Goal: Task Accomplishment & Management: Use online tool/utility

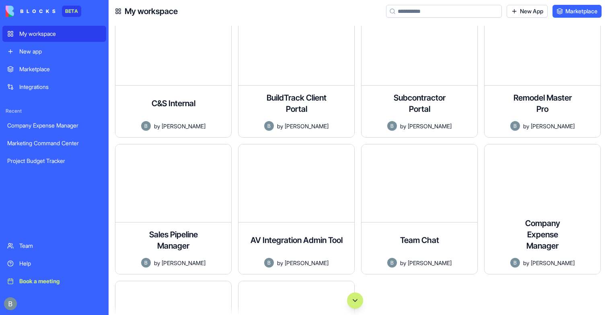
scroll to position [32, 0]
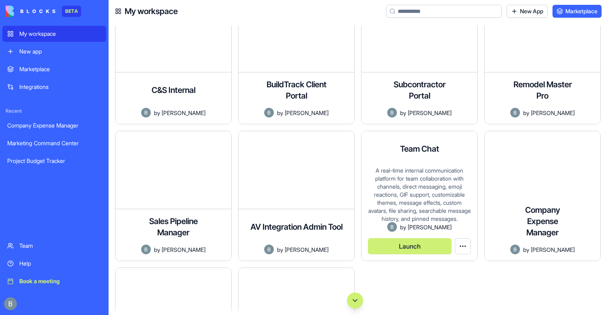
click at [428, 201] on div "A real-time internal communication platform for team collaboration with channel…" at bounding box center [419, 193] width 103 height 55
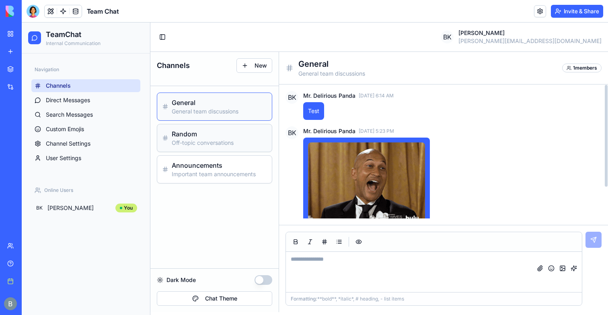
click at [207, 134] on h3 "Random" at bounding box center [219, 134] width 95 height 10
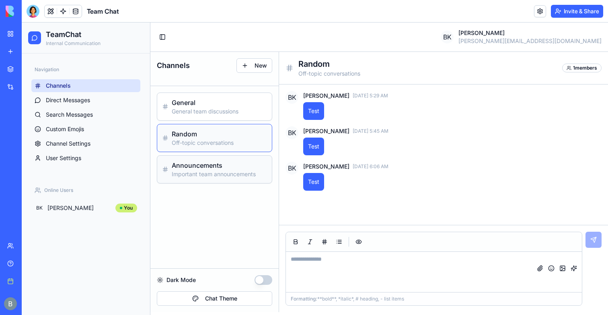
click at [218, 158] on div "Announcements Important team announcements" at bounding box center [214, 169] width 115 height 27
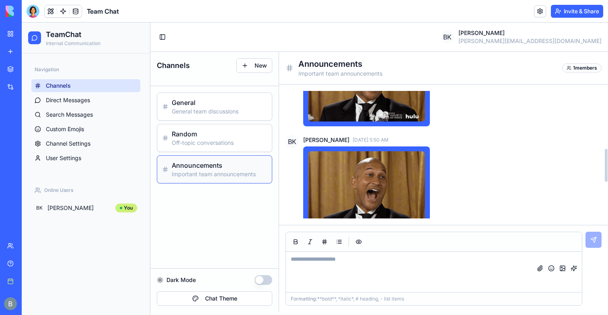
scroll to position [409, 0]
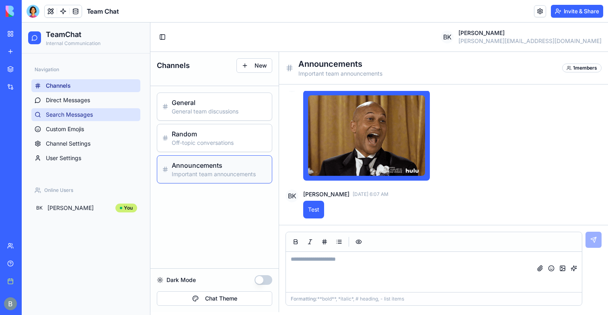
click at [63, 109] on link "Search Messages" at bounding box center [85, 114] width 109 height 13
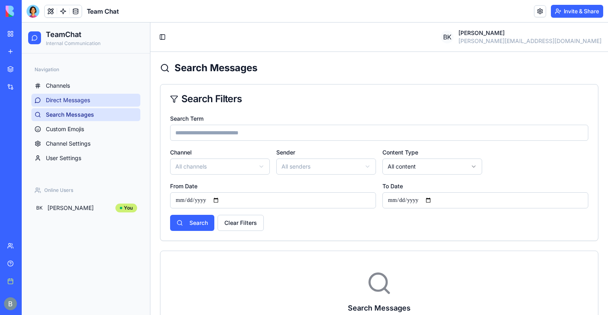
click at [66, 101] on span "Direct Messages" at bounding box center [68, 100] width 44 height 8
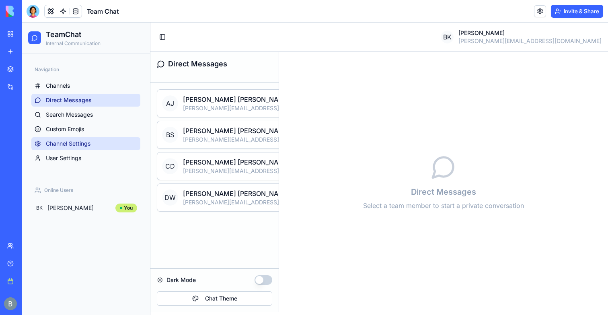
click at [89, 145] on span "Channel Settings" at bounding box center [68, 143] width 45 height 8
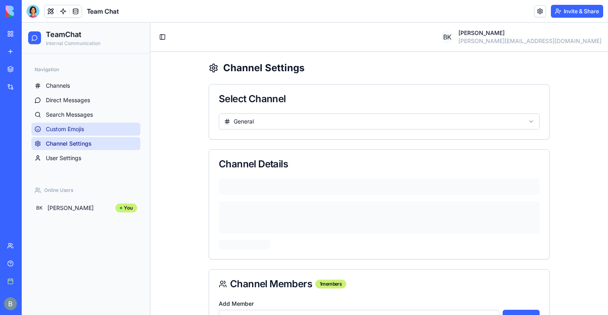
click at [93, 128] on link "Custom Emojis" at bounding box center [85, 129] width 109 height 13
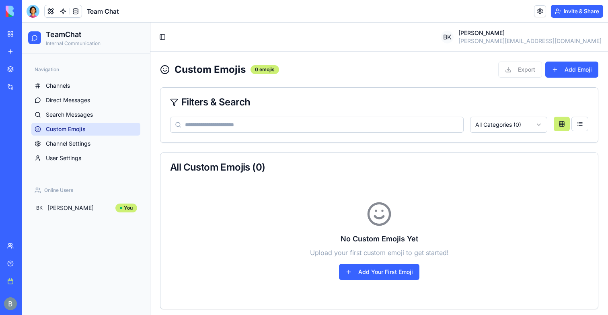
click at [16, 35] on link "My workspace" at bounding box center [18, 34] width 32 height 16
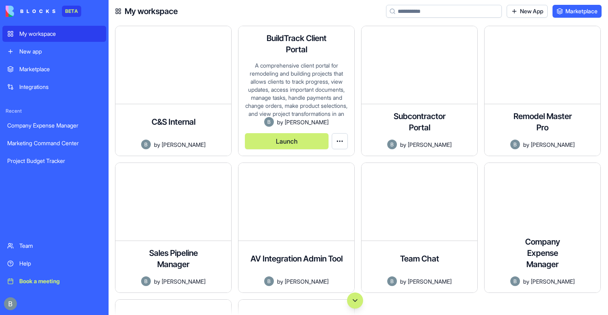
click at [298, 115] on div "A comprehensive client portal for remodeling and building projects that allows …" at bounding box center [296, 89] width 103 height 55
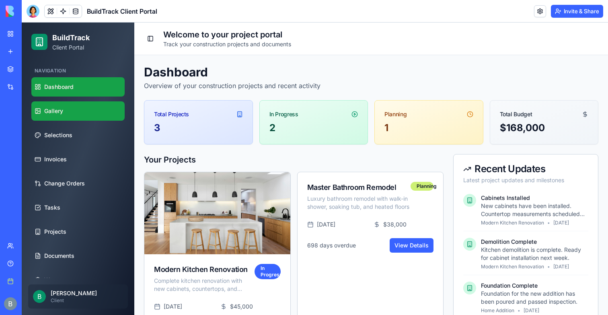
click at [72, 114] on link "Gallery" at bounding box center [77, 110] width 93 height 19
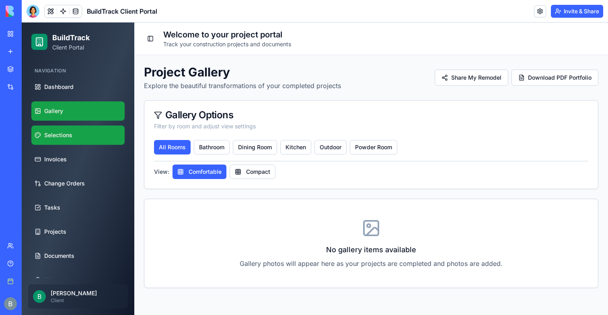
click at [68, 134] on span "Selections" at bounding box center [58, 135] width 28 height 8
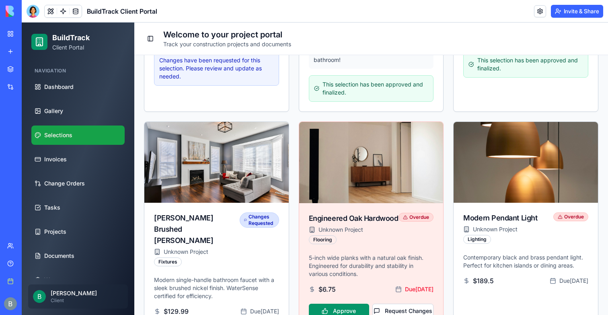
scroll to position [413, 0]
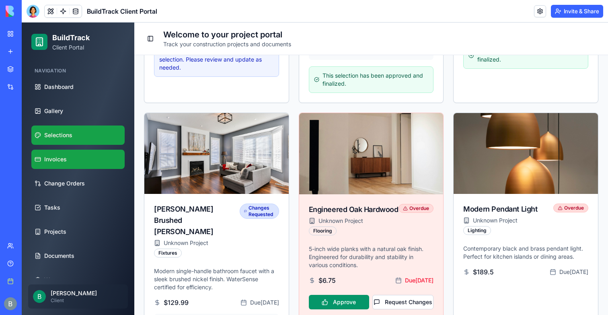
click at [92, 167] on link "Invoices" at bounding box center [77, 159] width 93 height 19
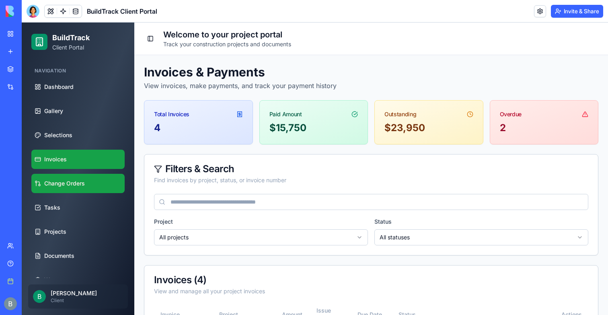
click at [78, 176] on link "Change Orders" at bounding box center [77, 183] width 93 height 19
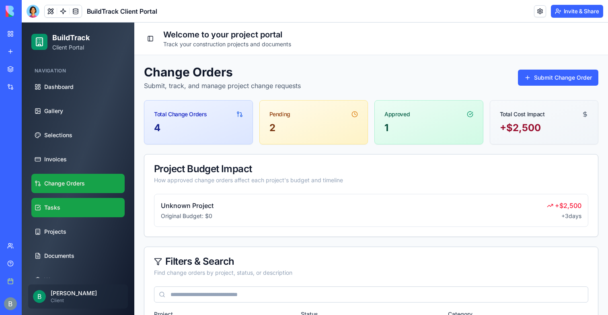
click at [78, 215] on link "Tasks" at bounding box center [77, 207] width 93 height 19
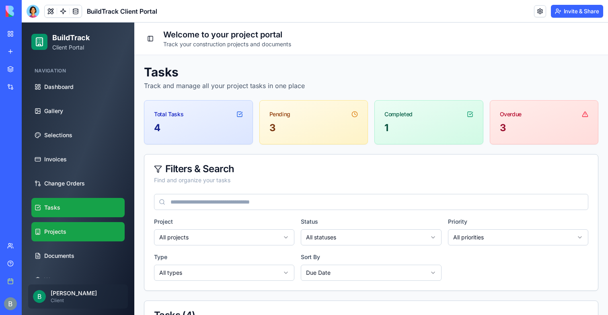
click at [73, 228] on link "Projects" at bounding box center [77, 231] width 93 height 19
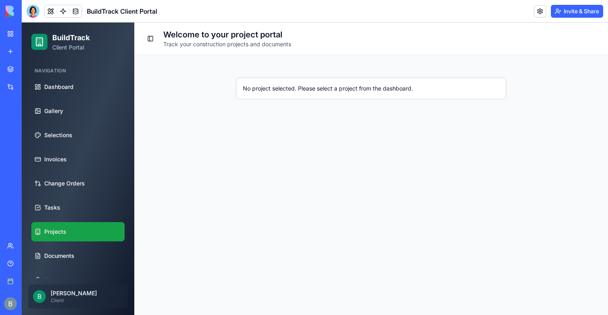
click at [73, 242] on ul "Dashboard Gallery Selections Invoices Change Orders Tasks Projects Documents Wa…" at bounding box center [77, 195] width 93 height 236
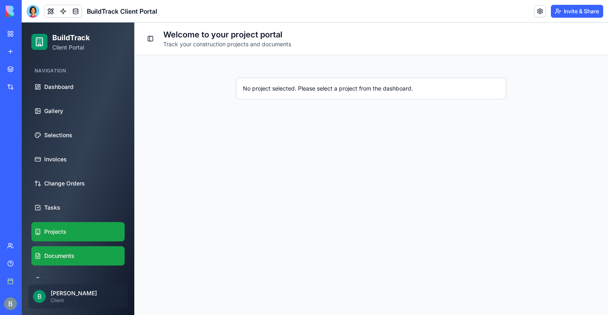
click at [74, 252] on span "Documents" at bounding box center [59, 256] width 30 height 8
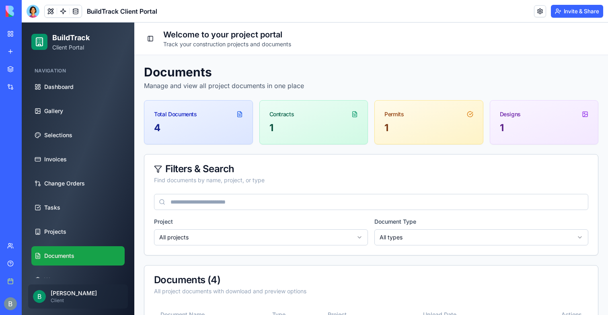
click at [14, 34] on link "My workspace" at bounding box center [18, 34] width 32 height 16
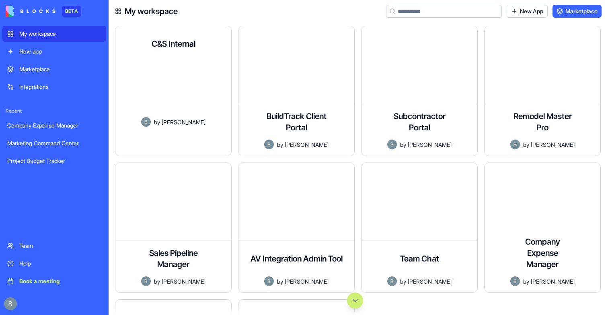
click at [205, 126] on span "[PERSON_NAME]" at bounding box center [184, 122] width 44 height 8
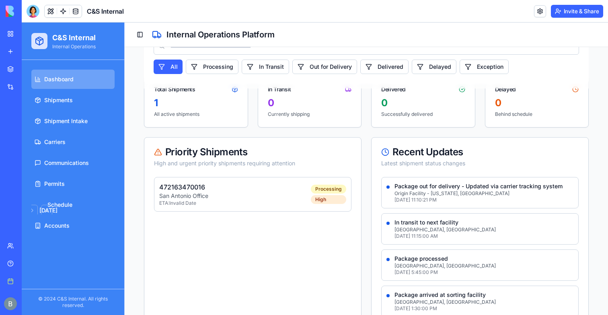
scroll to position [94, 0]
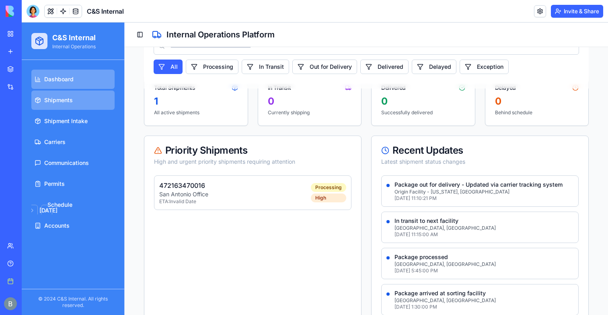
click at [73, 93] on link "Shipments" at bounding box center [72, 99] width 83 height 19
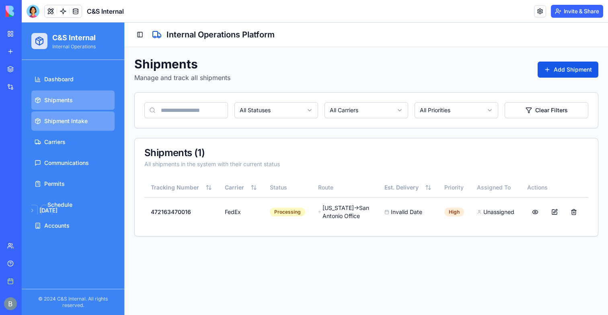
click at [78, 123] on span "Shipment Intake" at bounding box center [65, 121] width 43 height 8
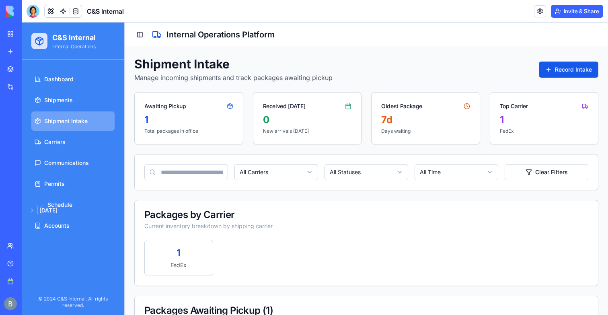
click at [30, 36] on div "My workspace" at bounding box center [24, 34] width 10 height 8
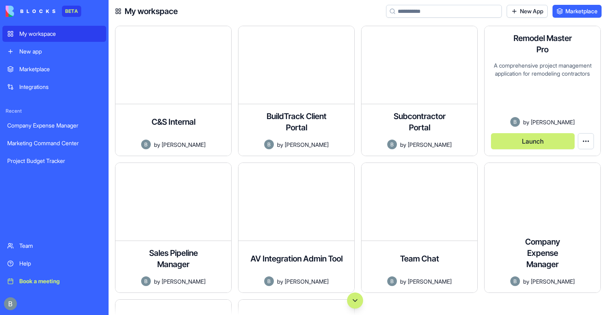
click at [511, 98] on div "A comprehensive project management application for remodeling contractors" at bounding box center [542, 89] width 103 height 55
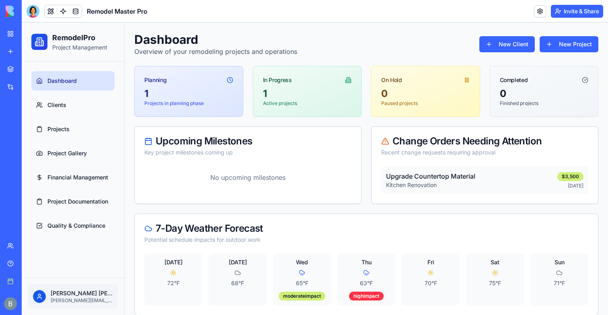
scroll to position [16, 0]
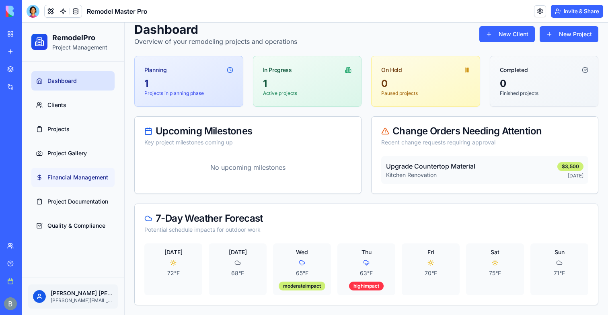
click at [70, 171] on link "Financial Management" at bounding box center [72, 177] width 83 height 19
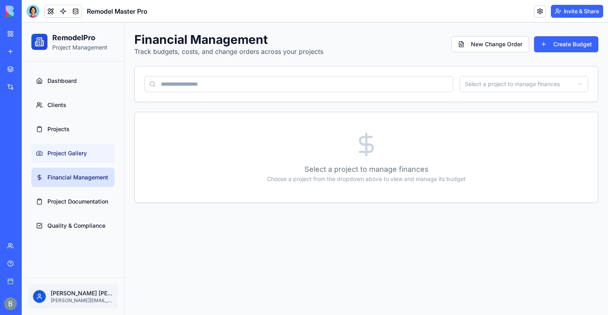
click at [72, 157] on link "Project Gallery" at bounding box center [72, 153] width 83 height 19
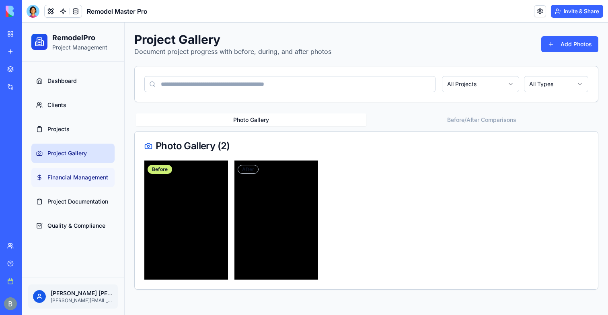
click at [62, 178] on span "Financial Management" at bounding box center [77, 177] width 61 height 8
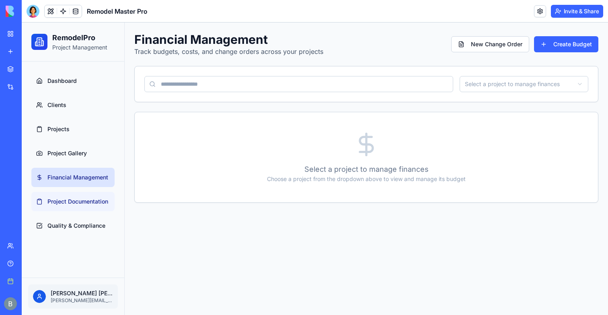
click at [66, 199] on span "Project Documentation" at bounding box center [77, 201] width 61 height 8
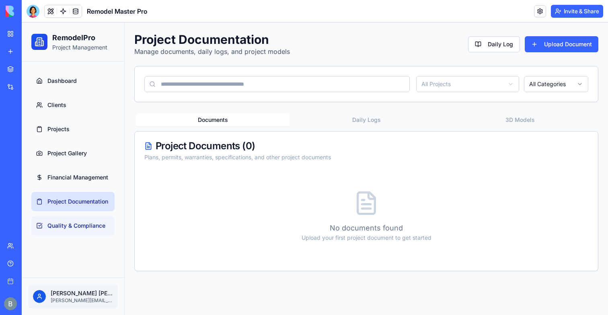
click at [87, 229] on span "Quality & Compliance" at bounding box center [76, 225] width 58 height 8
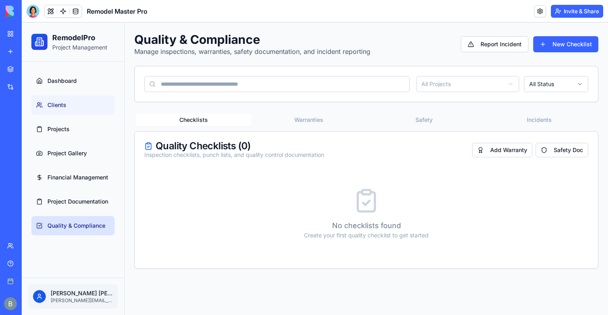
click at [87, 100] on link "Clients" at bounding box center [72, 104] width 83 height 19
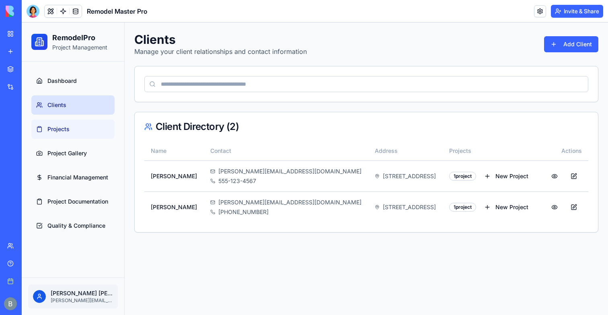
click at [65, 124] on link "Projects" at bounding box center [72, 128] width 83 height 19
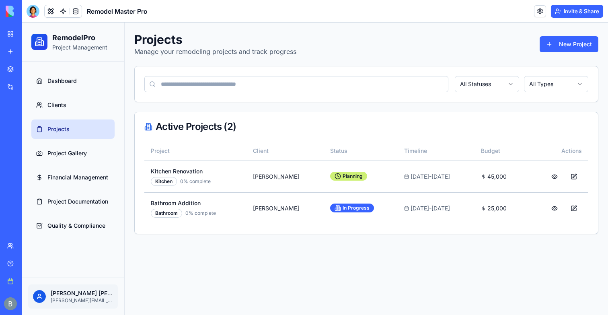
click at [14, 26] on link "My workspace" at bounding box center [18, 34] width 32 height 16
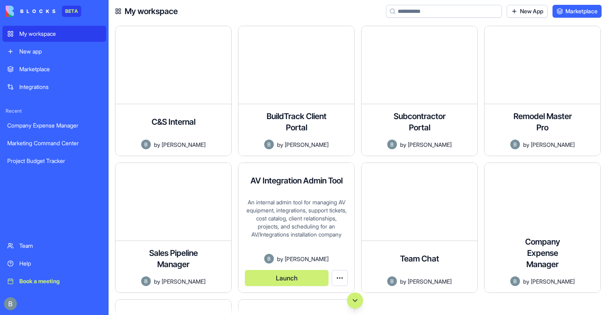
click at [316, 243] on div "An internal admin tool for managing AV equipment, integrations, support tickets…" at bounding box center [296, 225] width 103 height 55
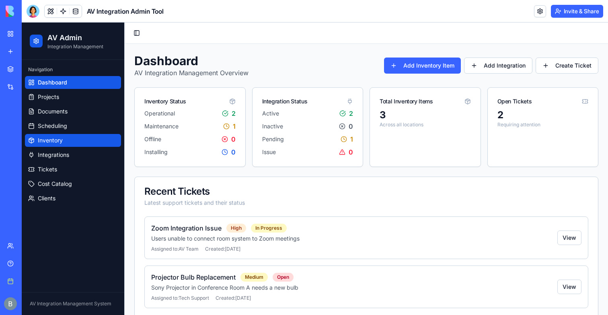
click at [55, 144] on link "Inventory" at bounding box center [73, 140] width 96 height 13
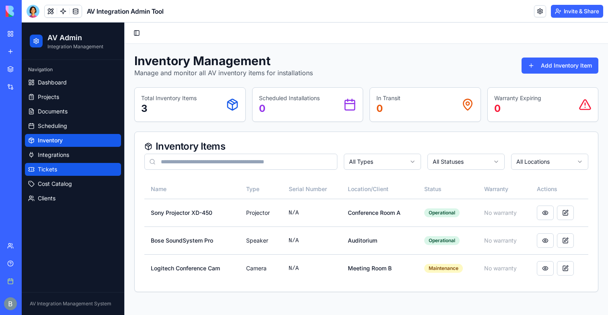
click at [53, 171] on span "Tickets" at bounding box center [47, 169] width 19 height 8
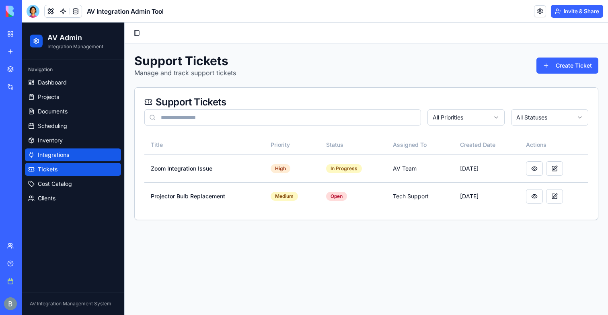
click at [53, 158] on span "Integrations" at bounding box center [53, 155] width 31 height 8
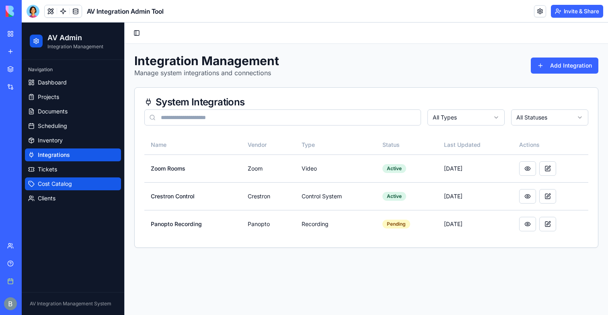
click at [60, 180] on span "Cost Catalog" at bounding box center [55, 184] width 34 height 8
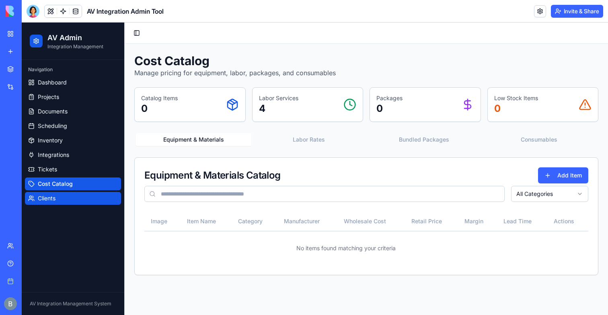
click at [52, 195] on span "Clients" at bounding box center [47, 198] width 18 height 8
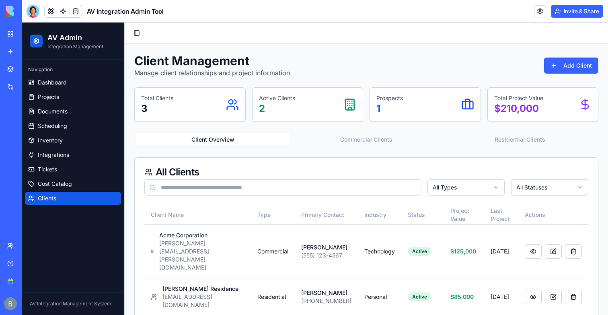
click at [30, 31] on div "My workspace" at bounding box center [24, 34] width 10 height 8
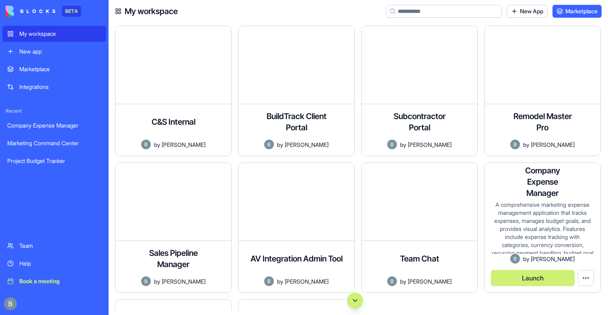
click at [512, 278] on button "Launch" at bounding box center [533, 278] width 84 height 16
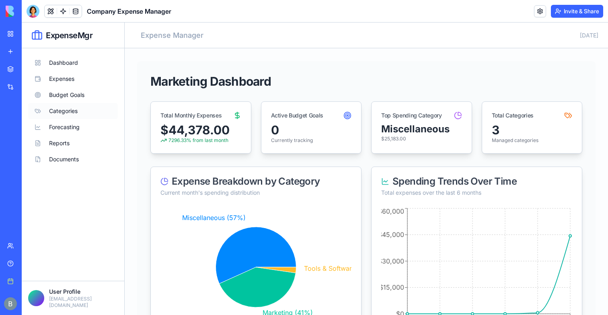
click at [83, 103] on button "Categories" at bounding box center [73, 111] width 90 height 16
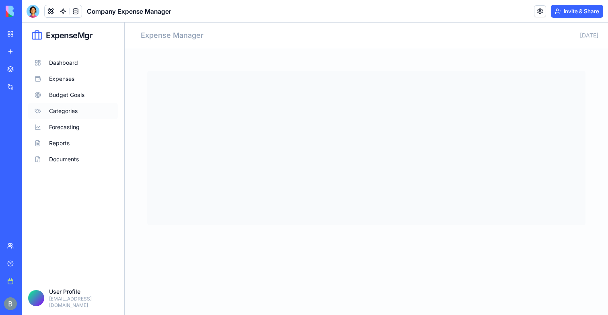
click at [68, 103] on button "Categories" at bounding box center [73, 111] width 90 height 16
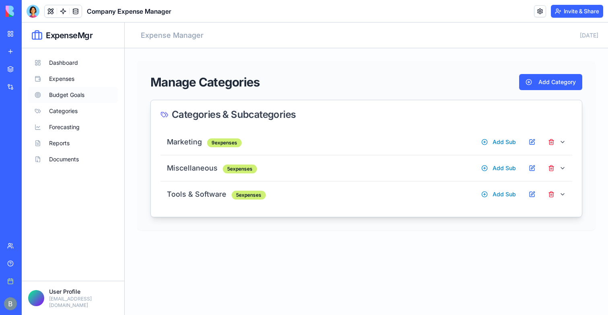
click at [67, 96] on button "Budget Goals" at bounding box center [73, 95] width 90 height 16
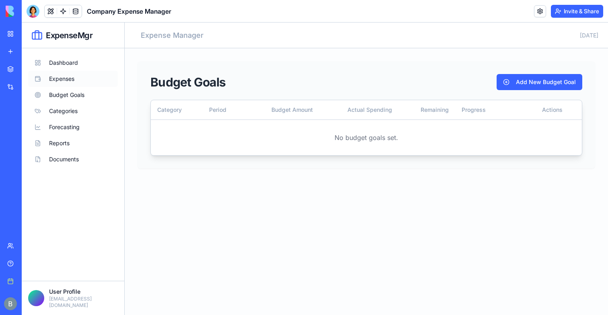
click at [62, 77] on button "Expenses" at bounding box center [73, 79] width 90 height 16
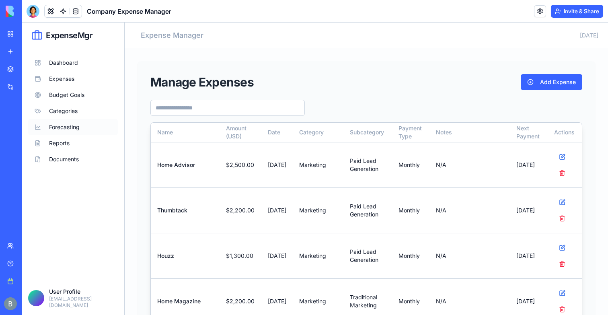
click at [62, 119] on button "Forecasting" at bounding box center [73, 127] width 90 height 16
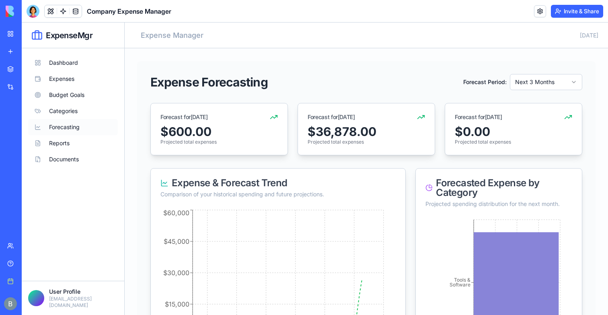
click at [62, 129] on button "Forecasting" at bounding box center [73, 127] width 90 height 16
click at [62, 144] on button "Reports" at bounding box center [73, 143] width 90 height 16
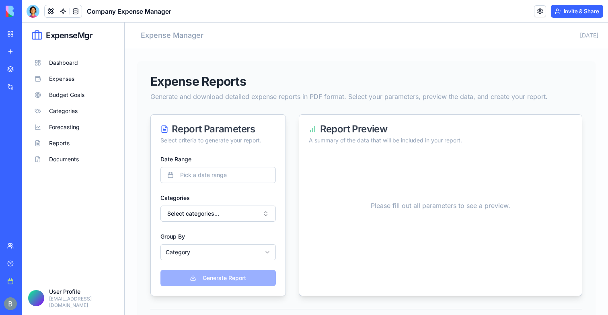
click at [63, 172] on div "Dashboard Expenses Budget Goals Categories Forecasting Reports Documents" at bounding box center [73, 164] width 90 height 219
click at [62, 151] on button "Documents" at bounding box center [73, 159] width 90 height 16
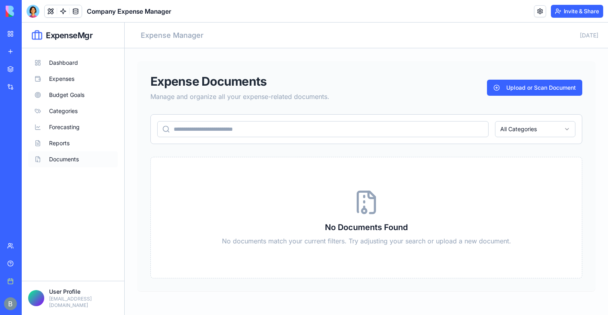
click at [64, 157] on button "Documents" at bounding box center [73, 159] width 90 height 16
click at [72, 115] on button "Categories" at bounding box center [73, 111] width 90 height 16
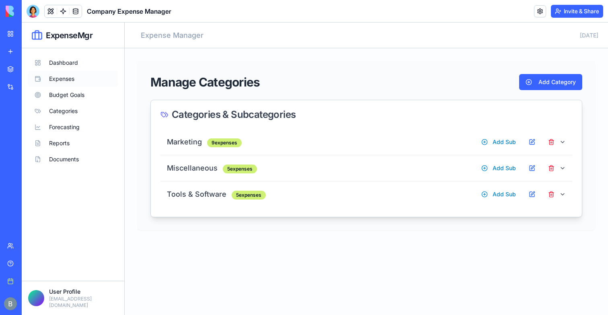
click at [72, 84] on button "Expenses" at bounding box center [73, 79] width 90 height 16
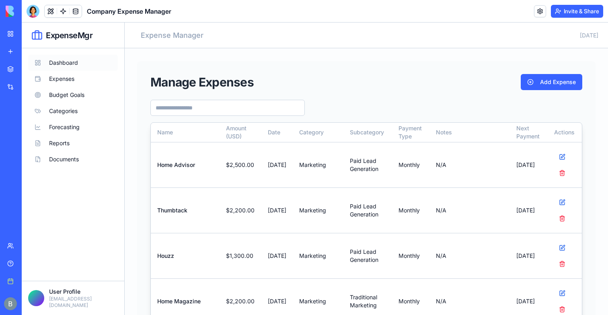
click at [68, 66] on button "Dashboard" at bounding box center [73, 63] width 90 height 16
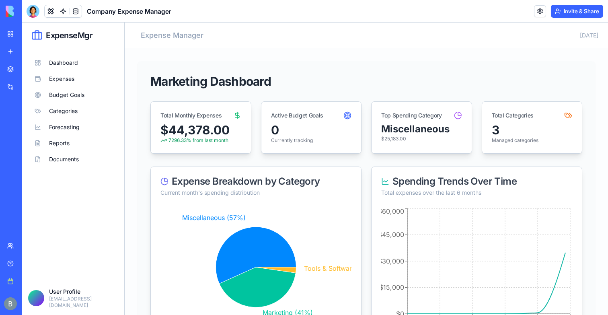
click at [14, 33] on link "My workspace" at bounding box center [18, 34] width 32 height 16
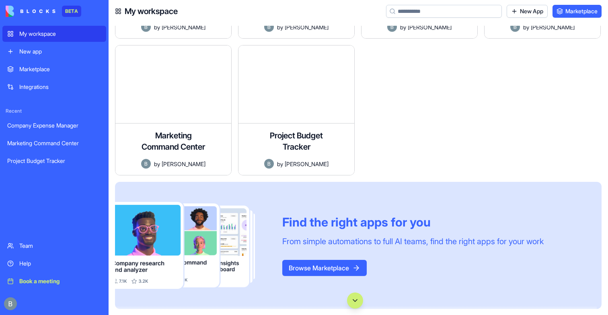
scroll to position [258, 0]
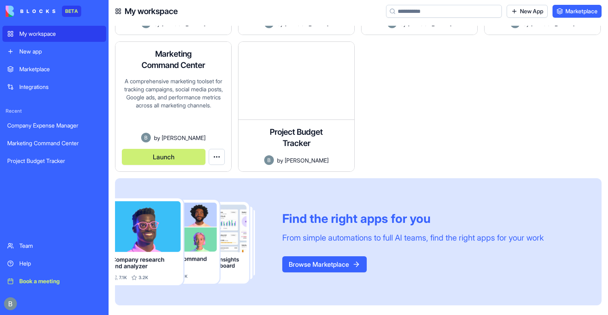
click at [184, 154] on button "Launch" at bounding box center [164, 157] width 84 height 16
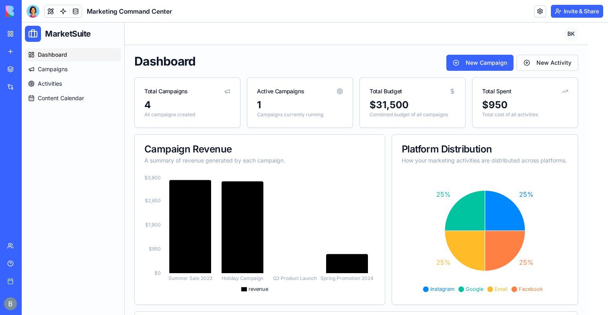
scroll to position [173, 0]
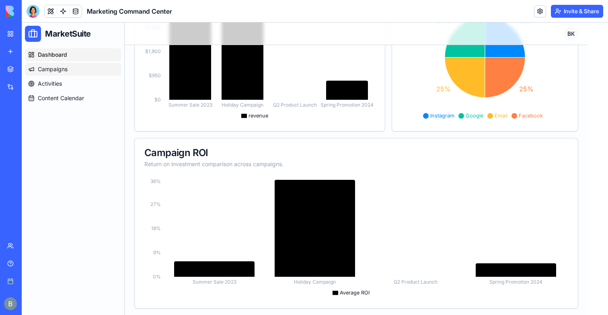
click at [89, 73] on link "Campaigns" at bounding box center [73, 69] width 96 height 13
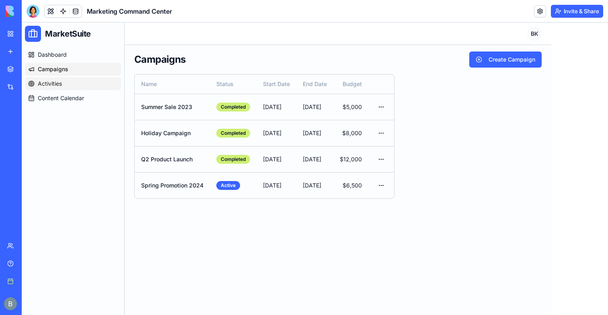
click at [82, 80] on link "Activities" at bounding box center [73, 83] width 96 height 13
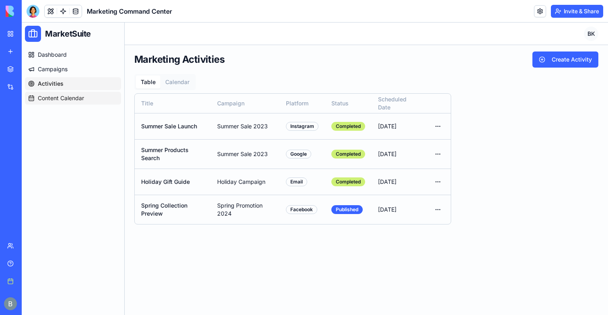
click at [79, 94] on span "Content Calendar" at bounding box center [61, 98] width 46 height 8
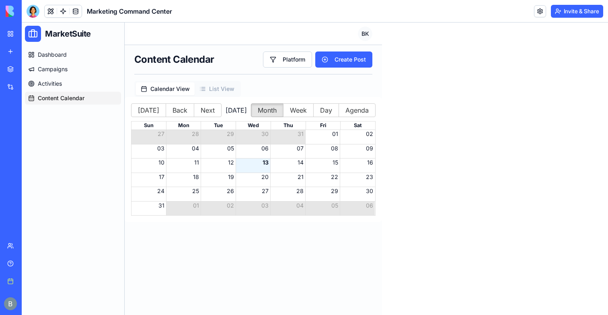
click at [22, 36] on div "My workspace" at bounding box center [24, 34] width 10 height 8
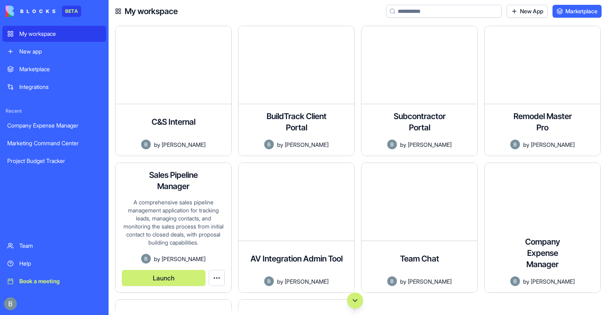
click at [173, 273] on button "Launch" at bounding box center [164, 278] width 84 height 16
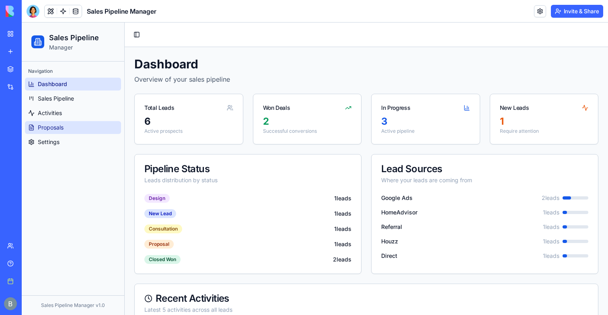
click at [57, 131] on link "Proposals" at bounding box center [73, 127] width 96 height 13
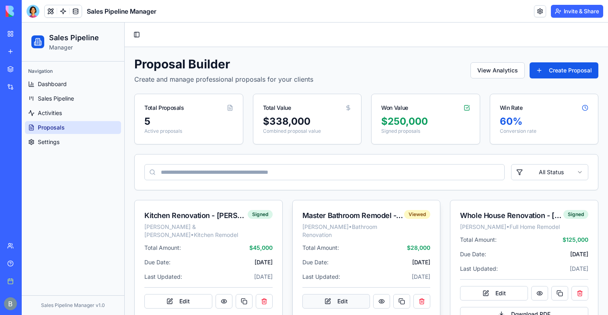
click at [336, 294] on button "Edit" at bounding box center [336, 301] width 68 height 14
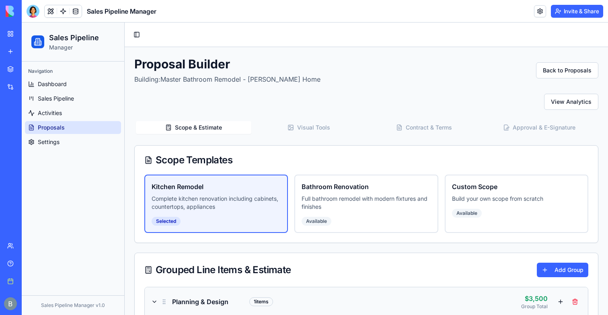
click at [332, 125] on button "Visual Tools" at bounding box center [308, 127] width 115 height 13
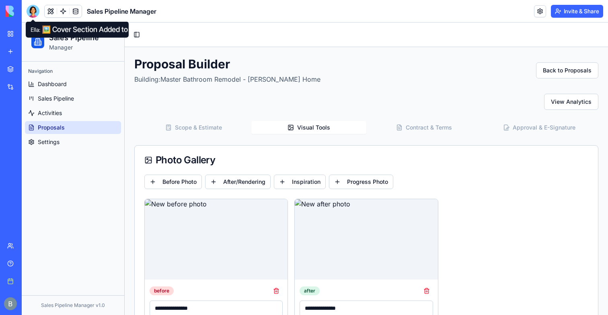
click at [33, 16] on div at bounding box center [33, 11] width 13 height 13
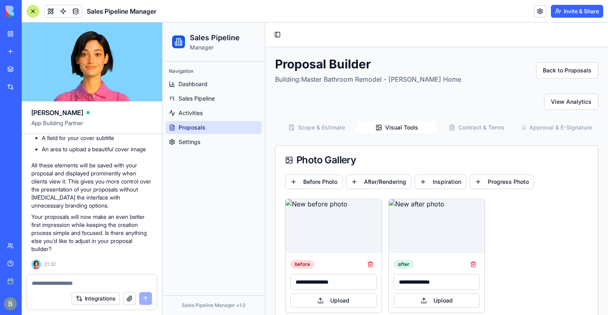
scroll to position [20229, 0]
click at [51, 11] on button at bounding box center [51, 11] width 12 height 12
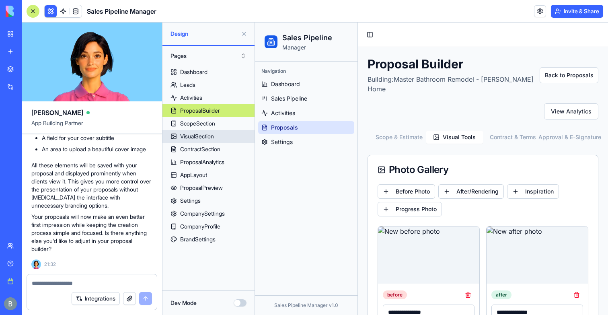
click at [180, 133] on link "VisualSection" at bounding box center [208, 136] width 92 height 13
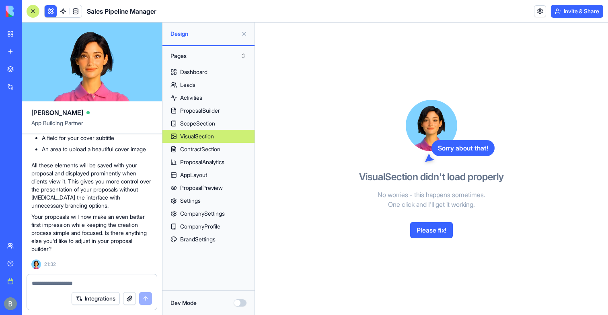
click at [418, 227] on button "Please fix!" at bounding box center [431, 230] width 43 height 16
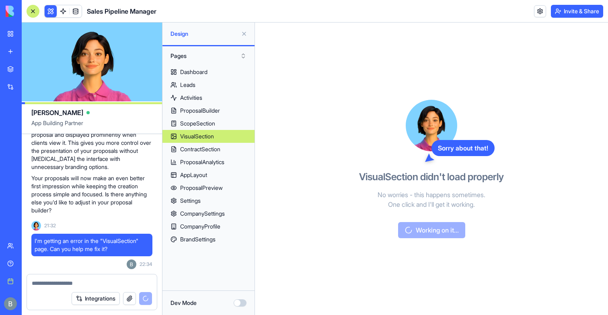
scroll to position [20207, 0]
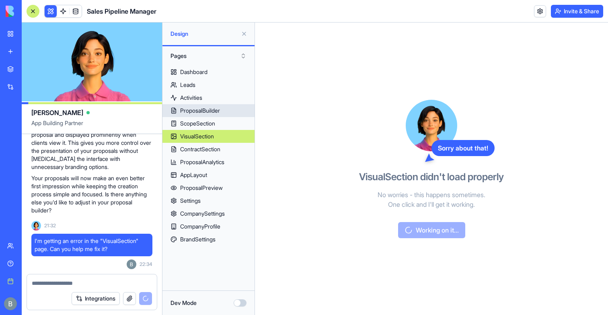
click at [201, 115] on link "ProposalBuilder" at bounding box center [208, 110] width 92 height 13
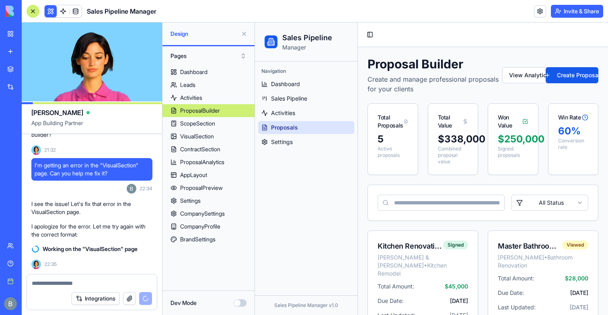
scroll to position [20569, 0]
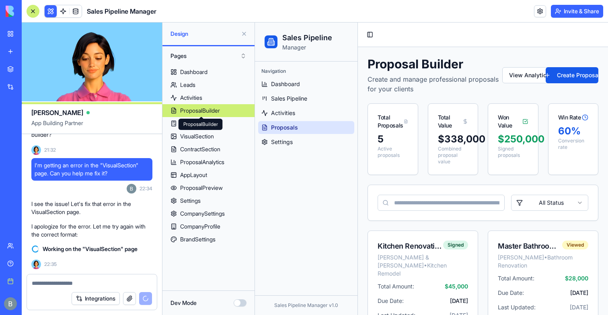
click at [209, 107] on div "ProposalBuilder" at bounding box center [200, 111] width 40 height 8
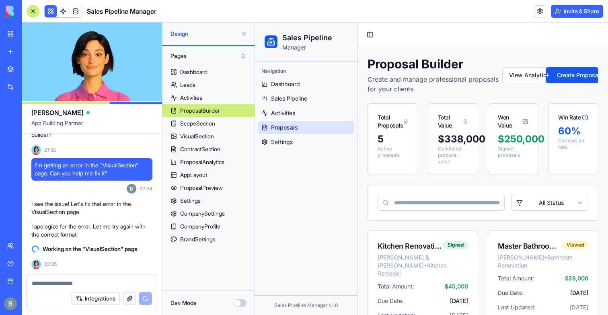
click at [246, 33] on button at bounding box center [244, 33] width 13 height 13
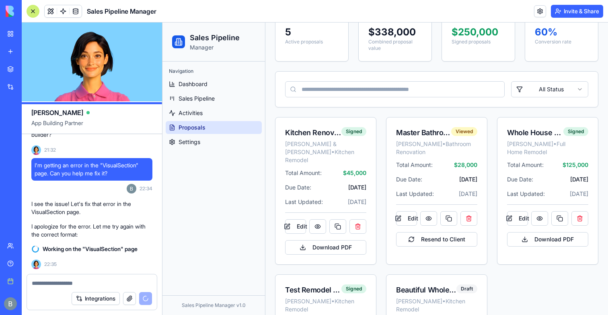
scroll to position [118, 0]
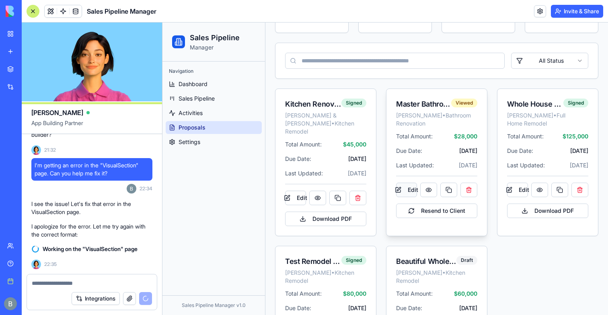
click at [410, 197] on button "Edit" at bounding box center [406, 189] width 21 height 14
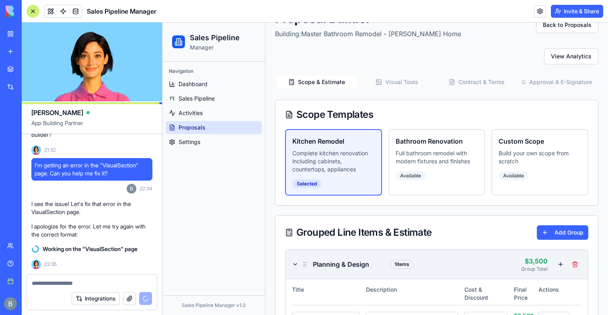
scroll to position [13, 0]
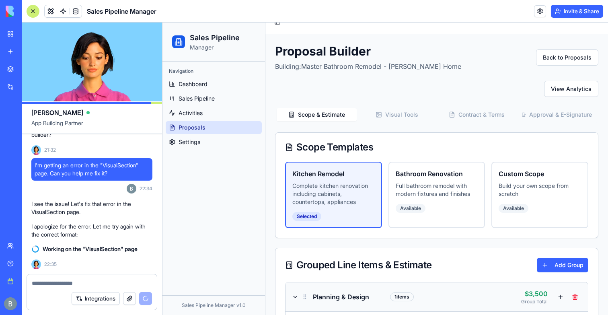
click at [406, 113] on button "Visual Tools" at bounding box center [397, 114] width 80 height 13
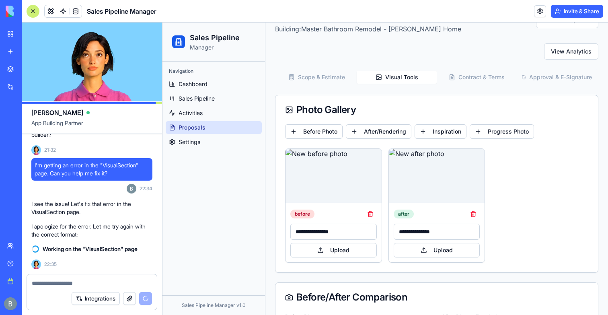
scroll to position [0, 0]
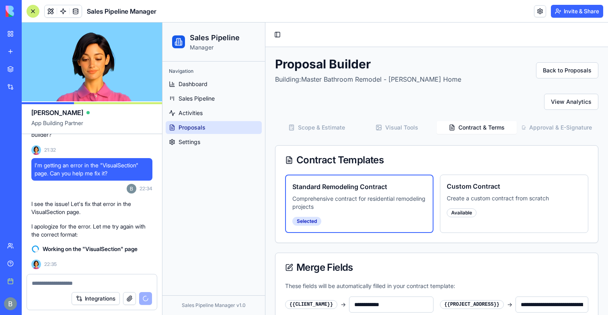
click at [495, 126] on button "Contract & Terms" at bounding box center [477, 127] width 80 height 13
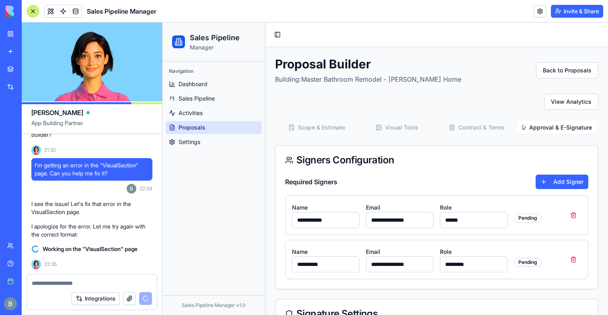
click at [528, 127] on button "Approval & E-Signature" at bounding box center [557, 127] width 80 height 13
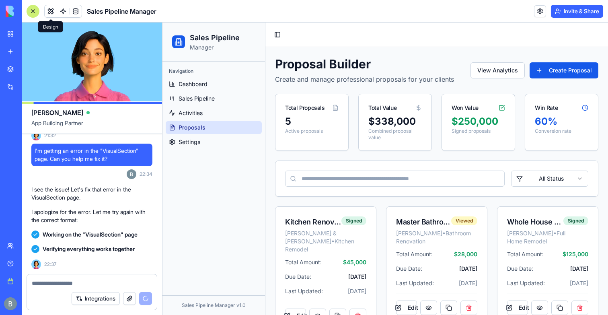
click at [53, 11] on button at bounding box center [51, 11] width 12 height 12
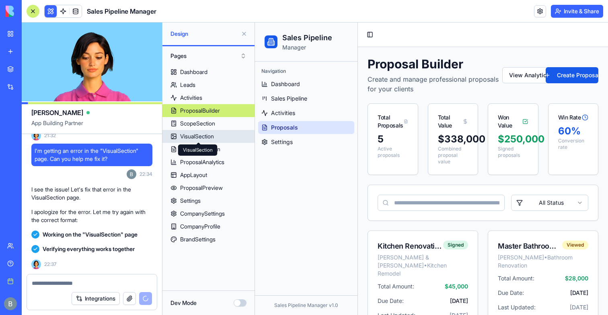
click at [203, 136] on div "VisualSection" at bounding box center [197, 136] width 34 height 8
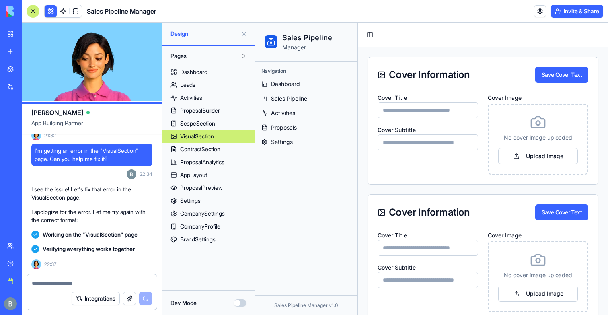
scroll to position [20899, 0]
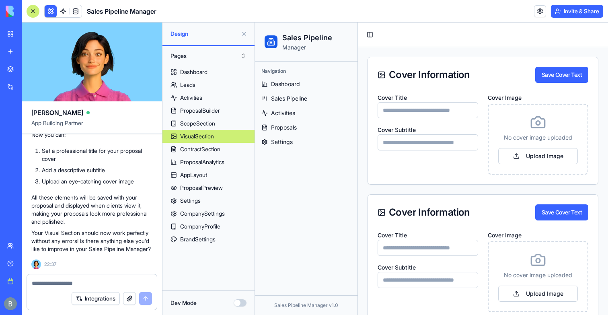
click at [246, 32] on button at bounding box center [244, 33] width 13 height 13
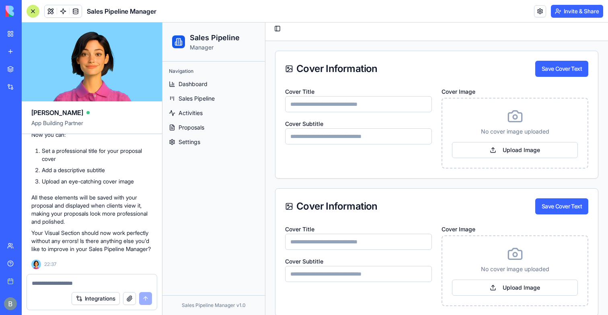
scroll to position [0, 0]
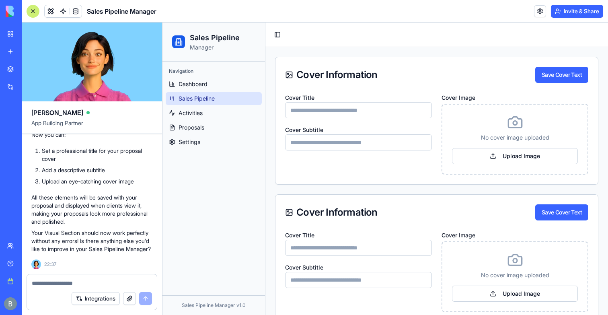
click at [195, 98] on span "Sales Pipeline" at bounding box center [196, 98] width 36 height 8
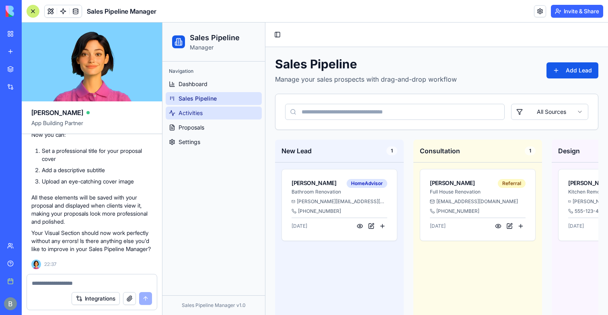
click at [192, 118] on link "Activities" at bounding box center [214, 113] width 96 height 13
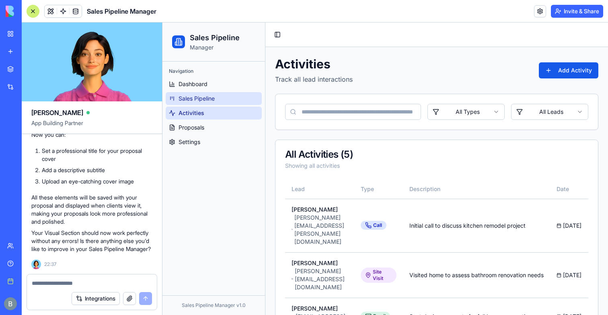
click at [189, 100] on span "Sales Pipeline" at bounding box center [196, 98] width 36 height 8
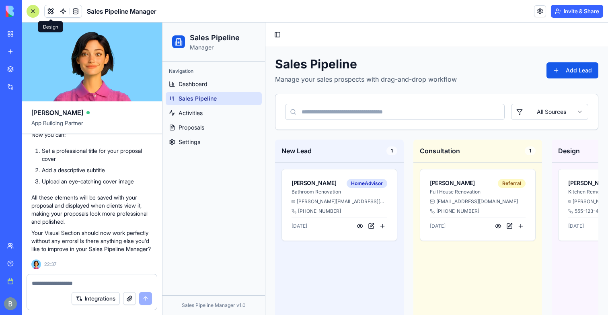
click at [52, 11] on button at bounding box center [51, 11] width 12 height 12
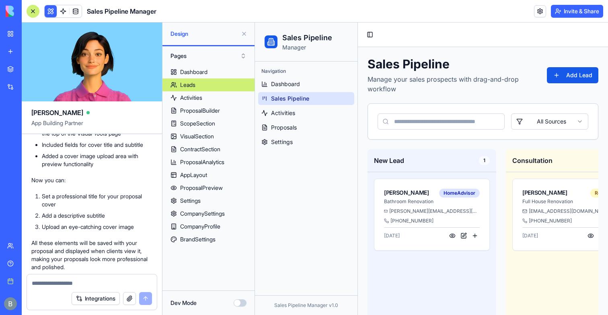
scroll to position [20219, 0]
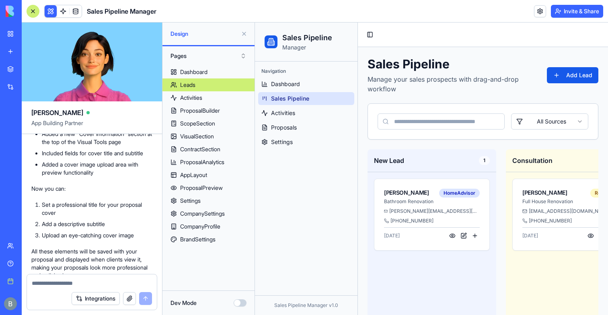
click at [243, 33] on button at bounding box center [244, 33] width 13 height 13
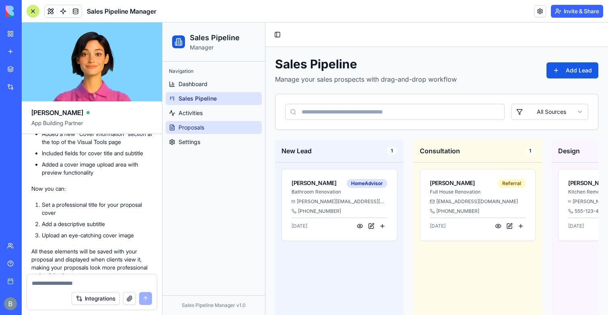
click at [209, 125] on link "Proposals" at bounding box center [214, 127] width 96 height 13
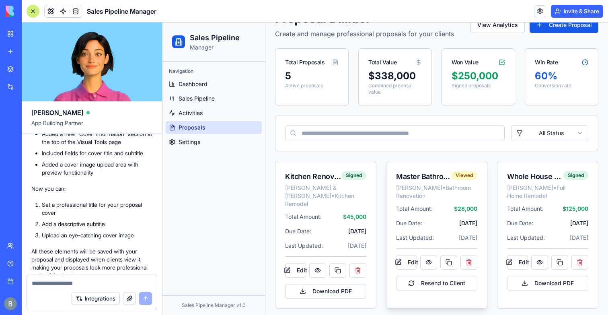
scroll to position [49, 0]
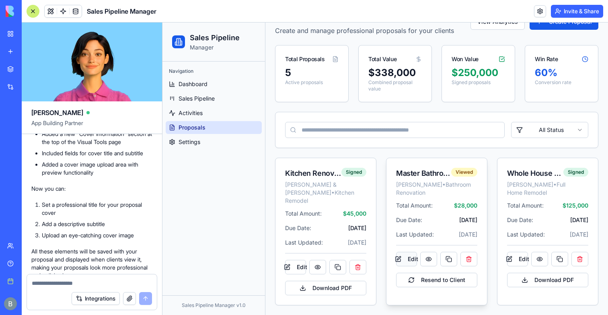
click at [412, 266] on button "Edit" at bounding box center [406, 259] width 21 height 14
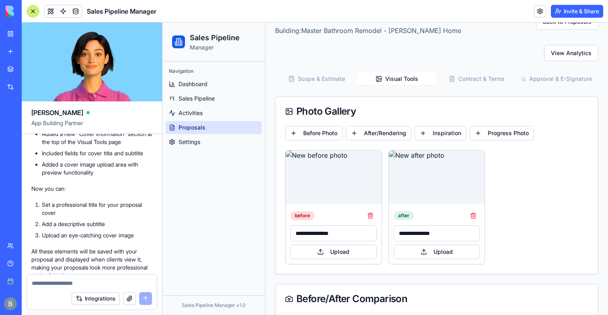
click at [398, 80] on button "Visual Tools" at bounding box center [397, 78] width 80 height 13
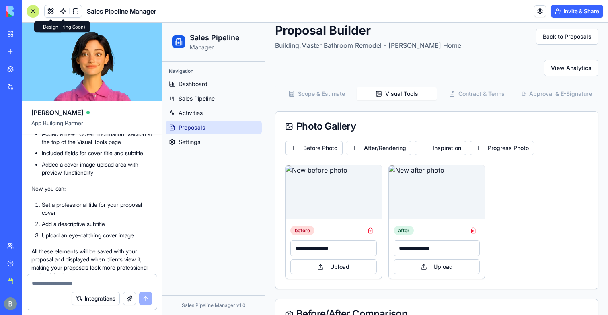
click at [55, 7] on button at bounding box center [51, 11] width 12 height 12
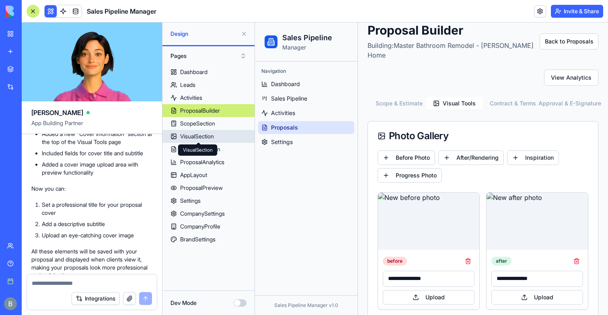
click at [197, 137] on div "VisualSection" at bounding box center [197, 136] width 34 height 8
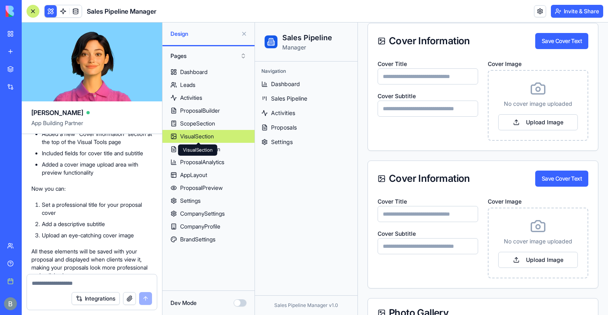
click at [209, 136] on div "VisualSection" at bounding box center [197, 136] width 34 height 8
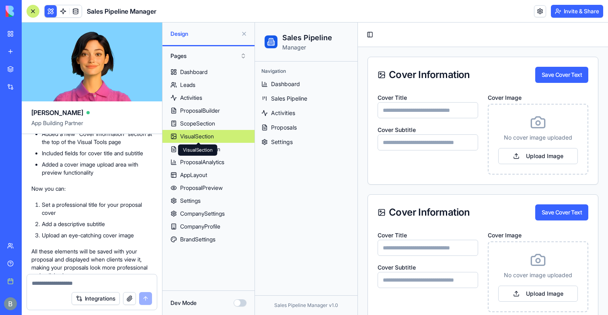
click at [209, 137] on div "VisualSection" at bounding box center [197, 136] width 34 height 8
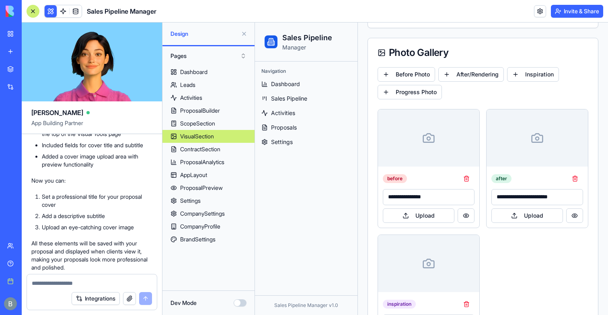
scroll to position [20215, 0]
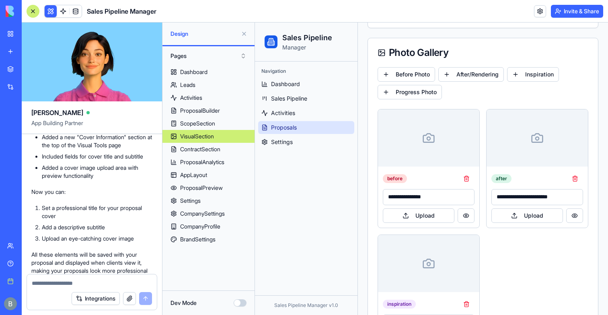
click at [291, 131] on span "Proposals" at bounding box center [284, 127] width 26 height 8
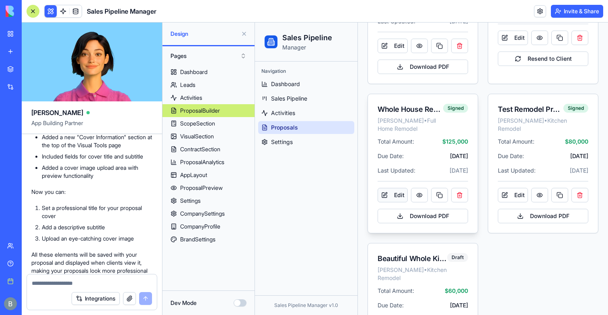
click at [396, 190] on button "Edit" at bounding box center [392, 195] width 30 height 14
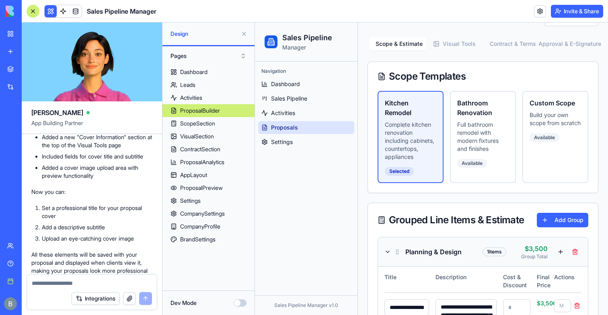
scroll to position [4, 0]
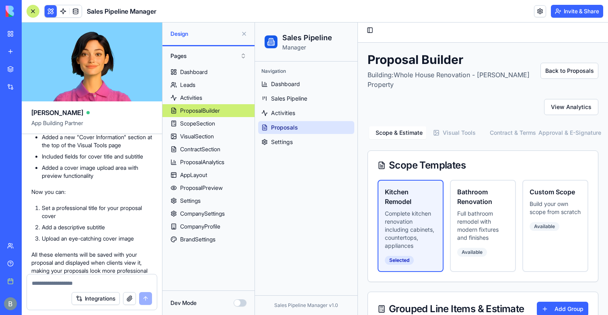
click at [455, 125] on div "Scope & Estimate Visual Tools Contract & Terms Approval & E-Signature" at bounding box center [482, 133] width 231 height 16
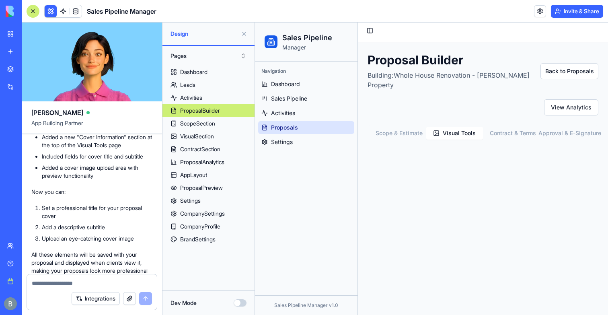
scroll to position [0, 0]
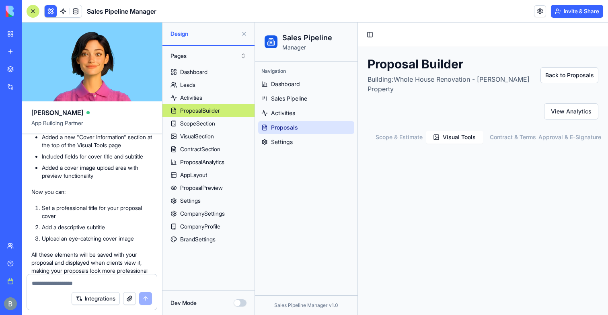
click at [455, 131] on button "Visual Tools" at bounding box center [454, 137] width 57 height 13
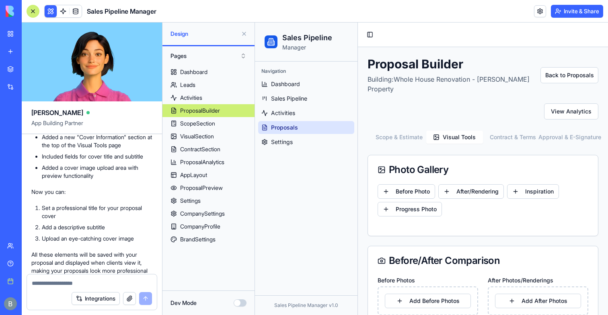
click at [398, 131] on button "Scope & Estimate" at bounding box center [397, 137] width 57 height 13
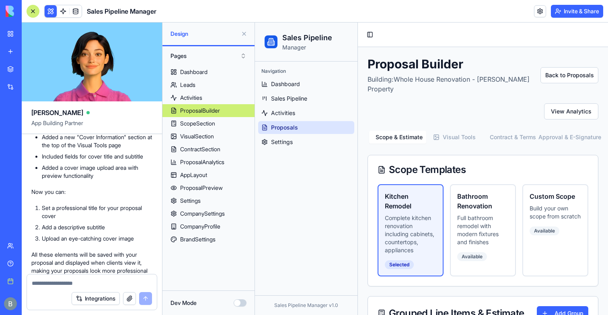
click at [246, 36] on button at bounding box center [244, 33] width 13 height 13
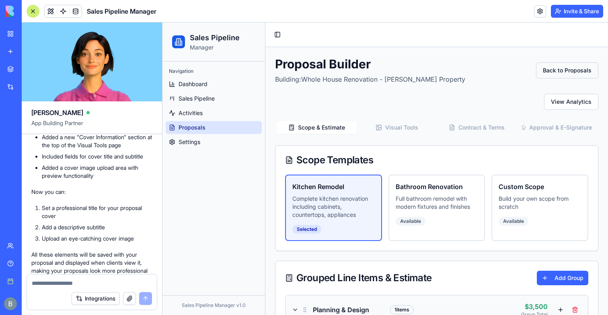
click at [571, 66] on button "Back to Proposals" at bounding box center [567, 70] width 62 height 16
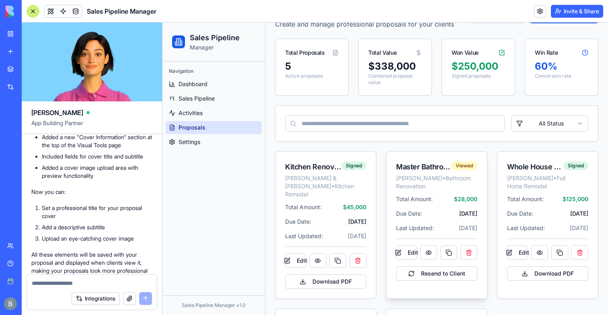
scroll to position [63, 0]
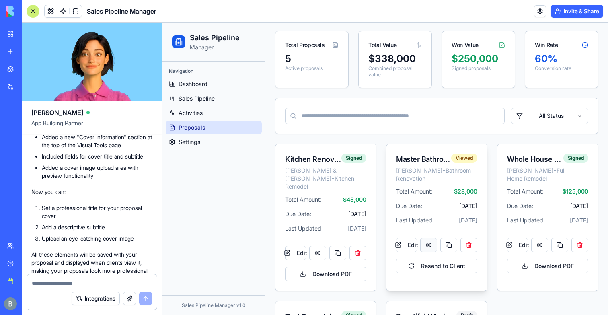
click at [423, 252] on button at bounding box center [428, 245] width 17 height 14
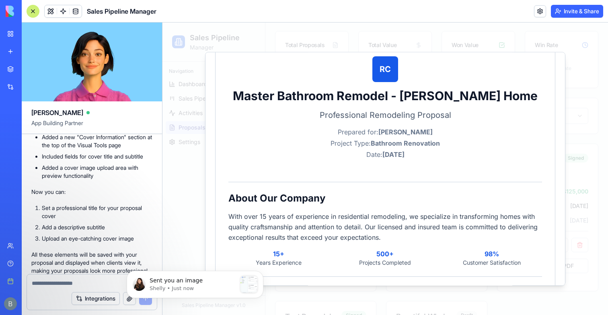
scroll to position [0, 0]
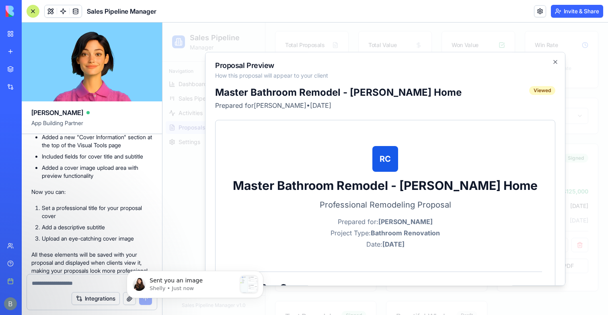
click at [580, 172] on div at bounding box center [384, 169] width 445 height 292
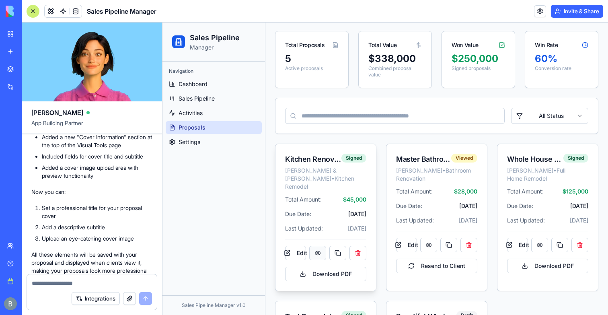
click at [314, 246] on button at bounding box center [317, 253] width 17 height 14
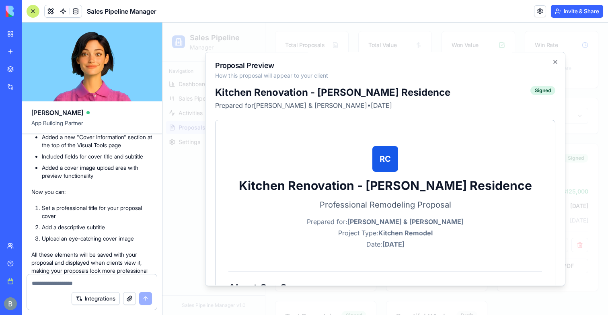
click at [589, 118] on div at bounding box center [384, 169] width 445 height 292
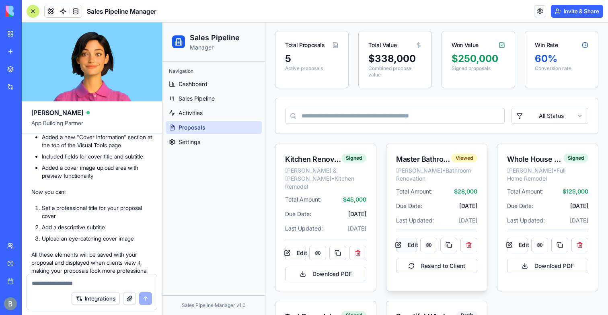
click at [411, 251] on button "Edit" at bounding box center [406, 245] width 21 height 14
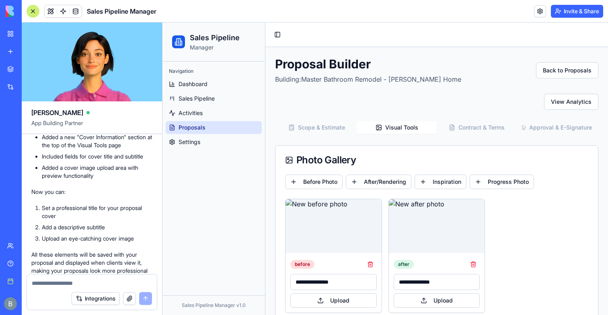
click at [398, 132] on button "Visual Tools" at bounding box center [397, 127] width 80 height 13
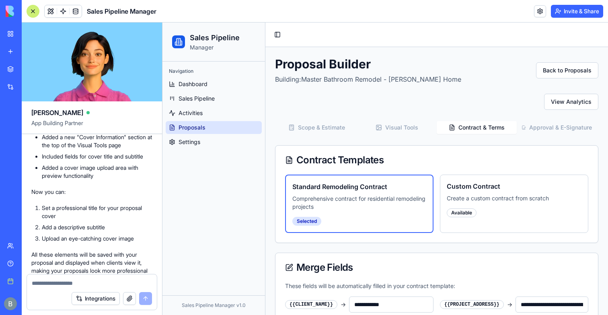
click at [477, 128] on button "Contract & Terms" at bounding box center [477, 127] width 80 height 13
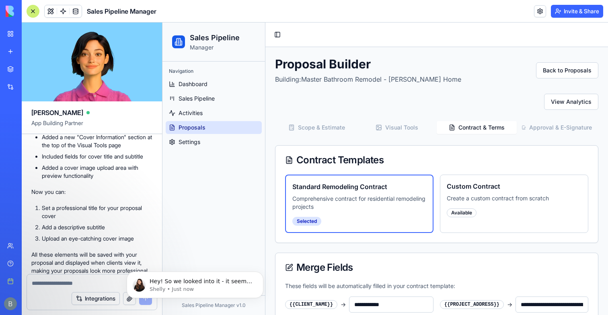
click at [565, 127] on button "Approval & E-Signature" at bounding box center [557, 127] width 80 height 13
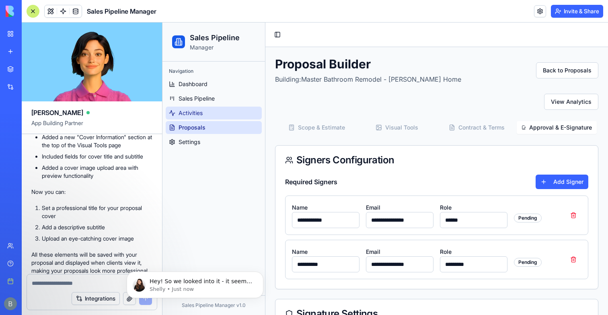
click at [189, 111] on span "Activities" at bounding box center [190, 113] width 24 height 8
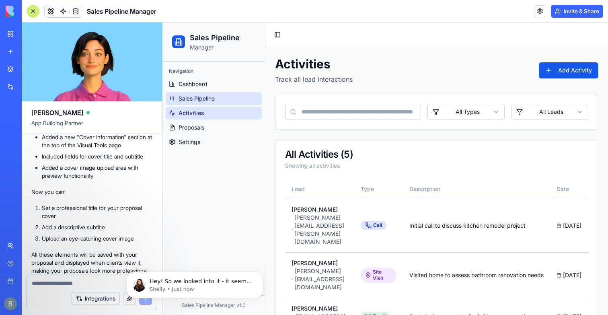
click at [204, 100] on span "Sales Pipeline" at bounding box center [196, 98] width 36 height 8
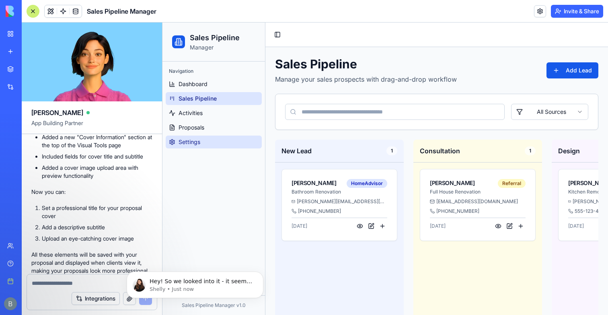
click at [195, 143] on span "Settings" at bounding box center [189, 142] width 22 height 8
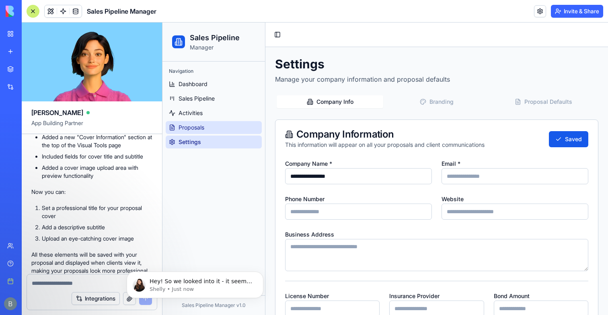
click at [207, 129] on link "Proposals" at bounding box center [214, 127] width 96 height 13
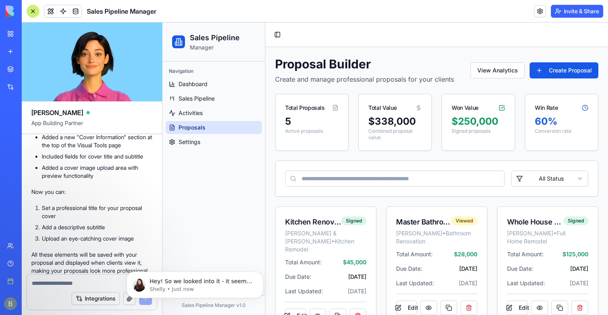
click at [30, 9] on div at bounding box center [33, 11] width 13 height 13
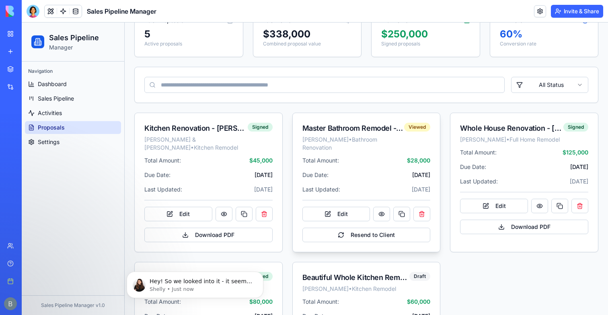
scroll to position [121, 0]
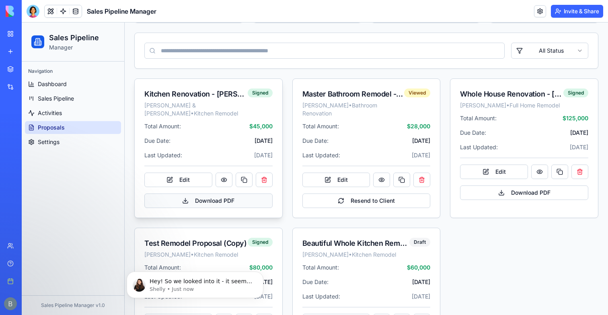
click at [228, 193] on button "Download PDF" at bounding box center [208, 200] width 128 height 14
click at [536, 171] on button at bounding box center [539, 171] width 17 height 14
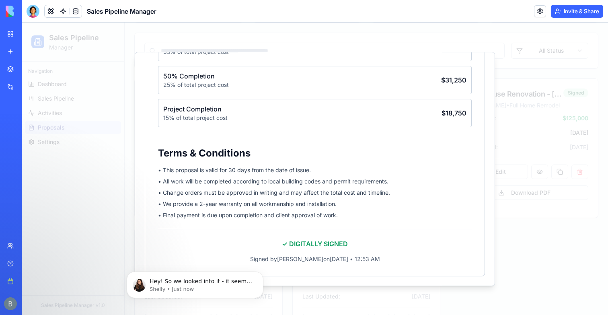
scroll to position [625, 0]
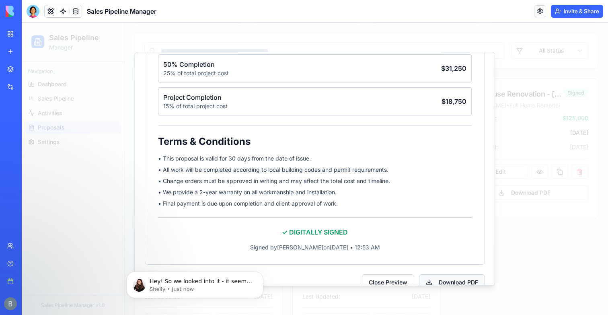
click at [443, 274] on button "Download PDF" at bounding box center [452, 282] width 66 height 16
click at [454, 274] on button "Download PDF" at bounding box center [452, 282] width 66 height 16
click at [505, 253] on div at bounding box center [315, 169] width 586 height 292
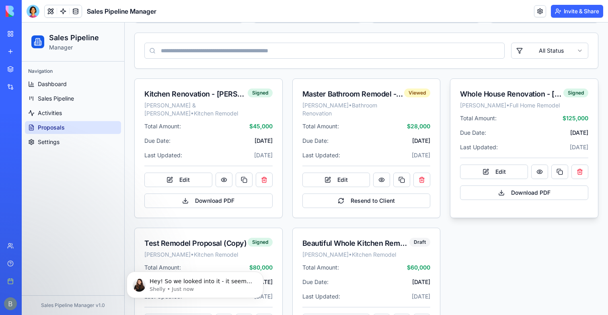
click at [531, 173] on div "Edit" at bounding box center [524, 171] width 128 height 14
click at [533, 173] on button at bounding box center [539, 171] width 17 height 14
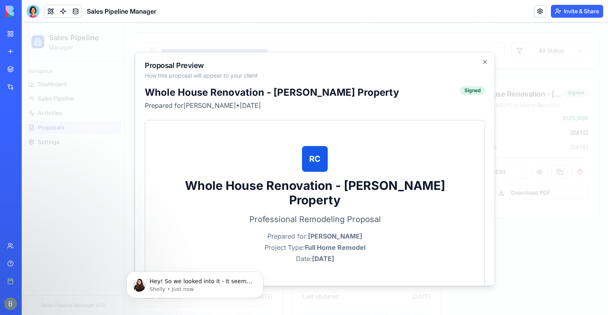
click at [532, 160] on div at bounding box center [315, 169] width 586 height 292
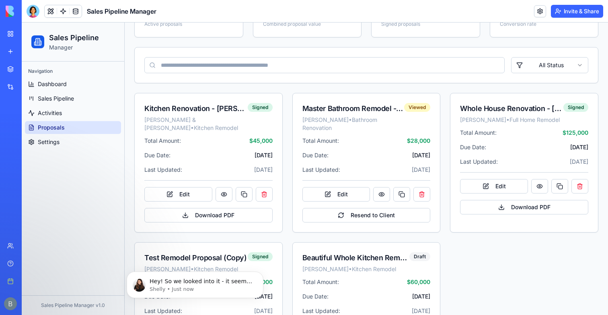
scroll to position [132, 0]
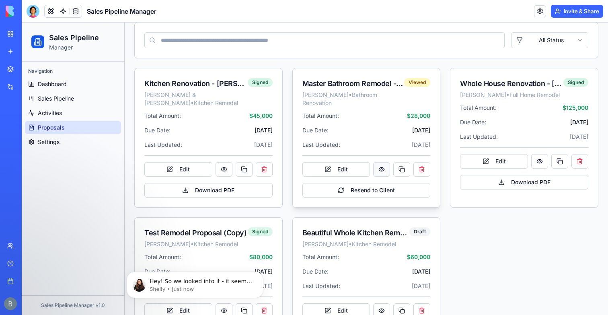
click at [377, 162] on button at bounding box center [381, 169] width 17 height 14
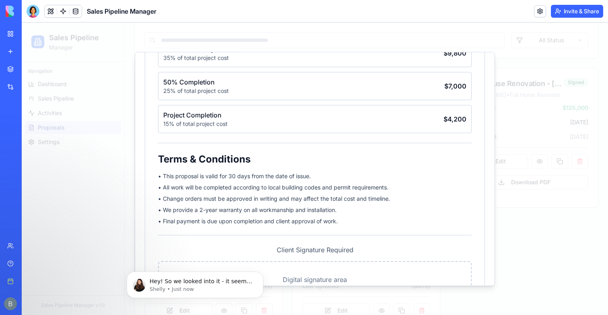
scroll to position [654, 0]
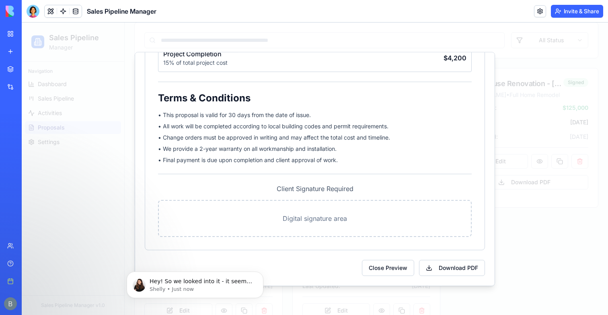
click at [508, 256] on div at bounding box center [315, 169] width 586 height 292
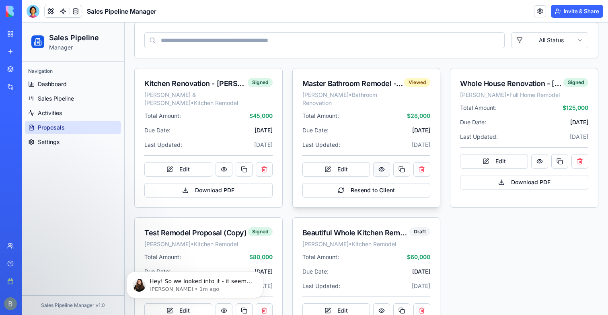
click at [386, 165] on button at bounding box center [381, 169] width 17 height 14
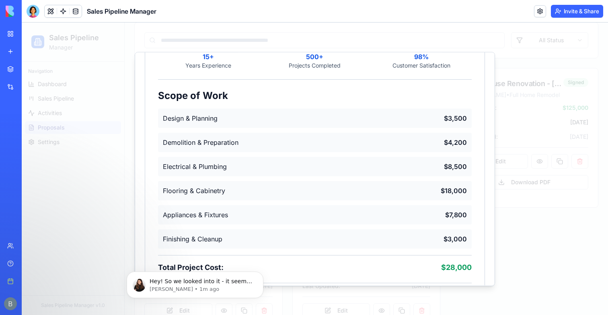
scroll to position [286, 0]
